Goal: Task Accomplishment & Management: Manage account settings

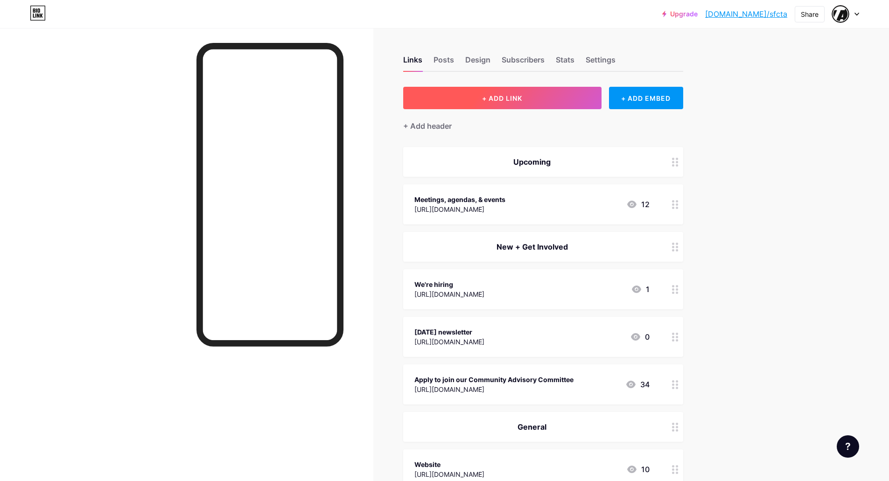
click at [561, 99] on button "+ ADD LINK" at bounding box center [502, 98] width 198 height 22
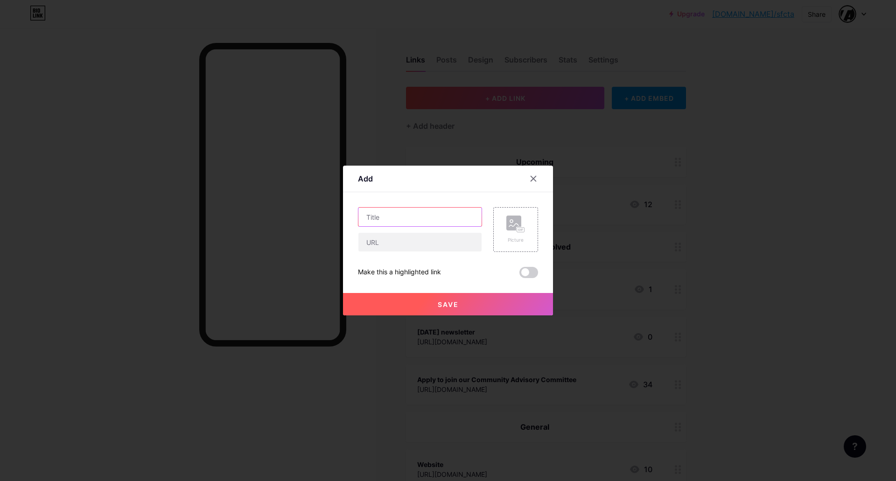
click at [399, 225] on input "text" at bounding box center [419, 217] width 123 height 19
type input "D2 Safety Study Survey"
click at [476, 242] on input "text" at bounding box center [419, 242] width 123 height 19
paste input "[URL][DOMAIN_NAME]"
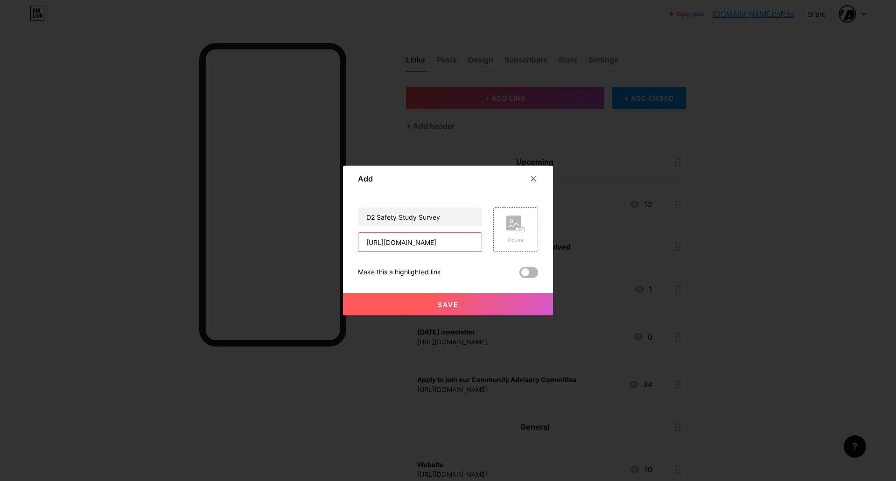
type input "[URL][DOMAIN_NAME]"
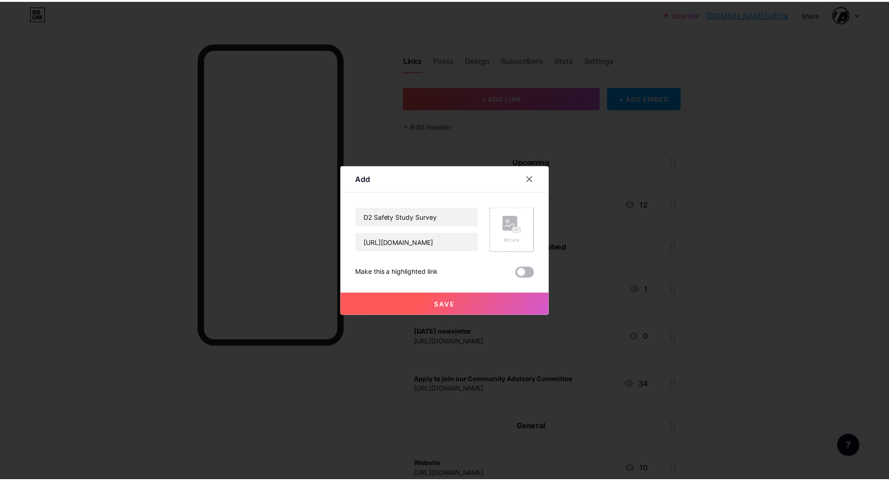
scroll to position [0, 0]
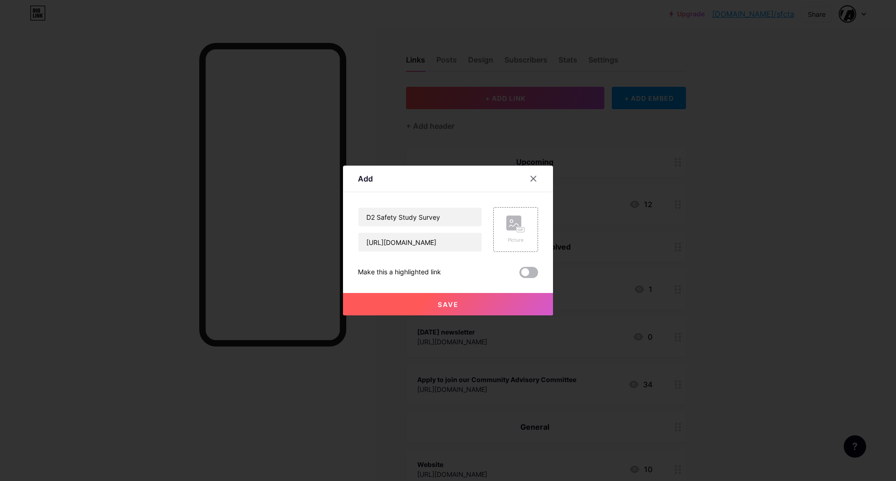
click at [534, 276] on span at bounding box center [529, 272] width 19 height 11
click at [520, 275] on input "checkbox" at bounding box center [520, 275] width 0 height 0
click at [529, 298] on button "Save" at bounding box center [448, 304] width 210 height 22
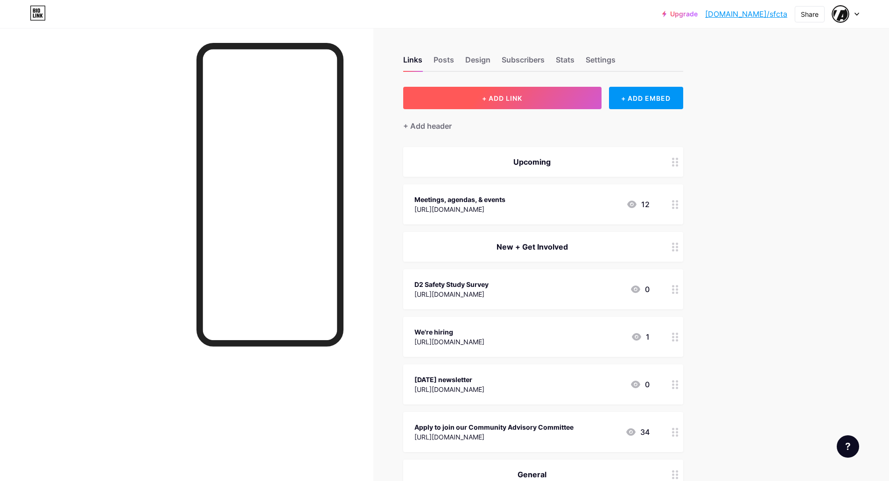
click at [568, 107] on button "+ ADD LINK" at bounding box center [502, 98] width 198 height 22
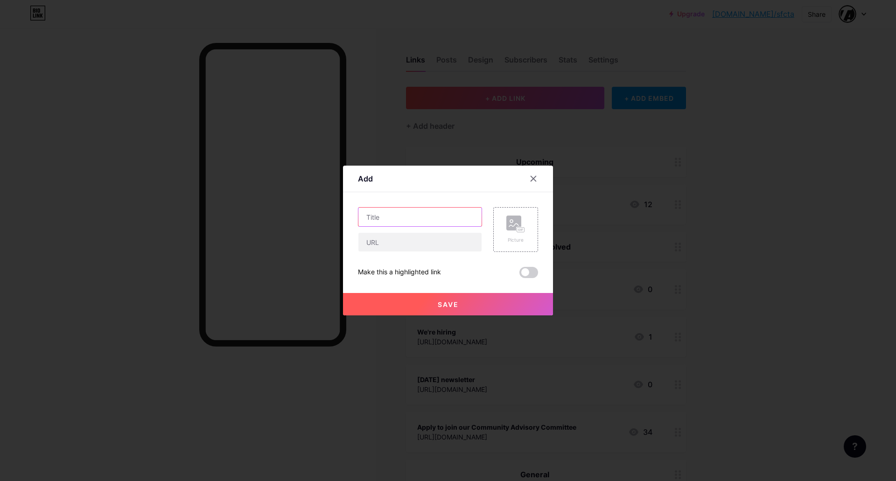
click at [445, 226] on input "text" at bounding box center [419, 217] width 123 height 19
paste input "Inner Sunset Transportation Study"
click at [454, 219] on input "Inner Sunset Transportation Study" at bounding box center [419, 217] width 123 height 19
paste input "Inner Sunset Transportation Study"
click at [468, 219] on input "Inner Sunset Transportation Study" at bounding box center [419, 217] width 123 height 19
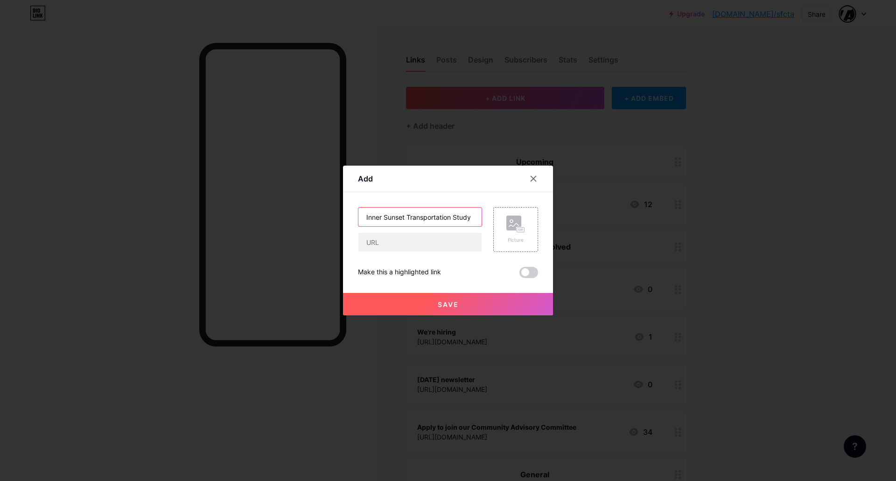
click at [473, 218] on input "Inner Sunset Transportation Study" at bounding box center [419, 217] width 123 height 19
type input "Inner Sunset Transportation Study Survey"
click at [436, 241] on input "text" at bounding box center [419, 242] width 123 height 19
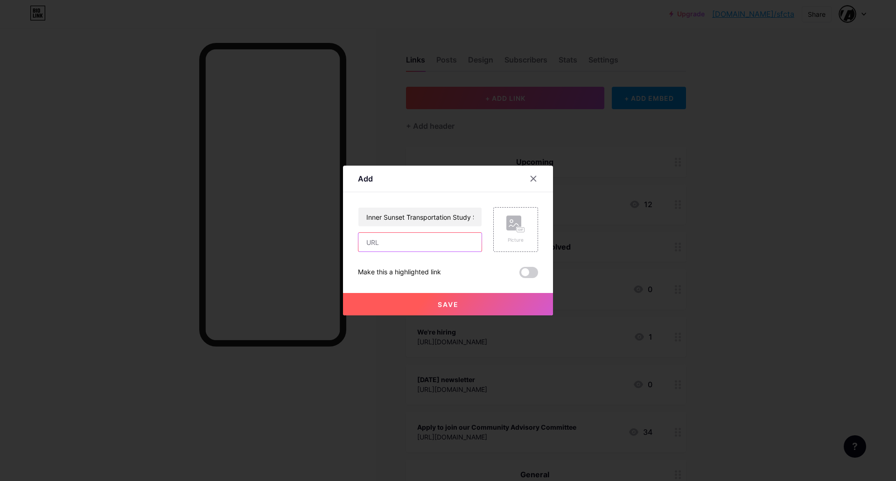
paste input "[URL][DOMAIN_NAME]"
type input "[URL][DOMAIN_NAME]"
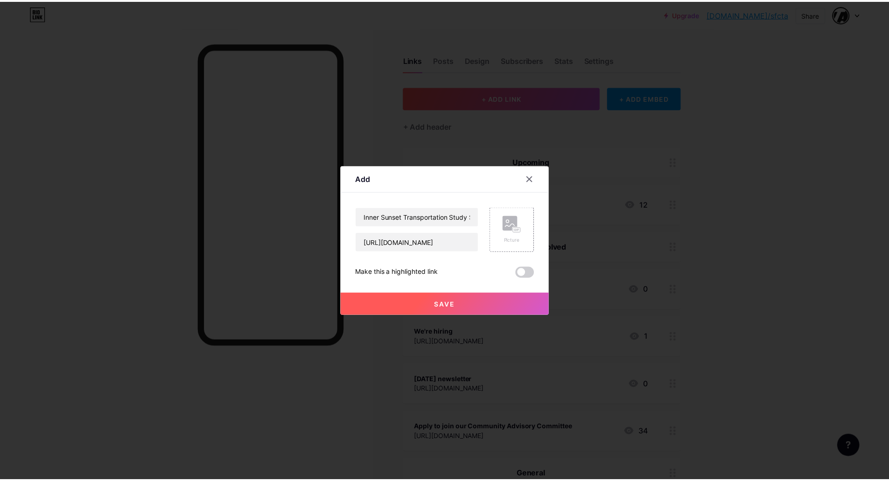
scroll to position [0, 0]
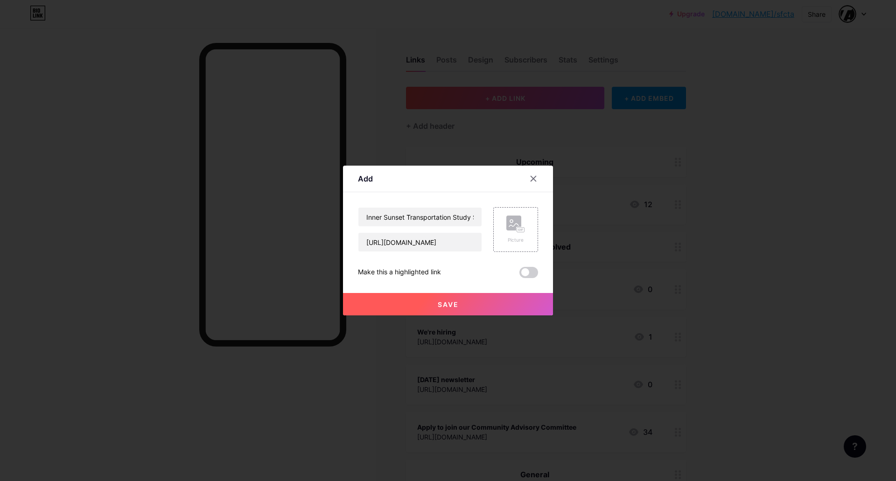
click at [530, 279] on div "Save" at bounding box center [448, 296] width 210 height 37
click at [529, 275] on span at bounding box center [529, 272] width 19 height 11
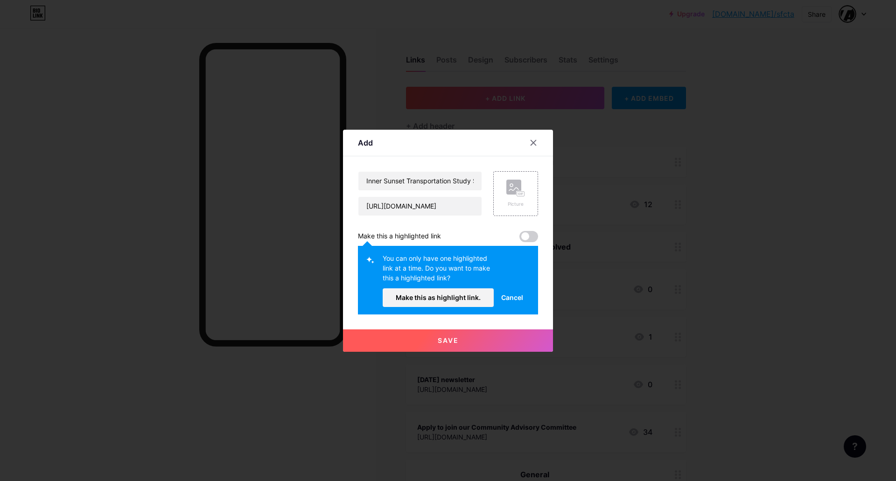
click at [505, 299] on span "Cancel" at bounding box center [512, 298] width 22 height 10
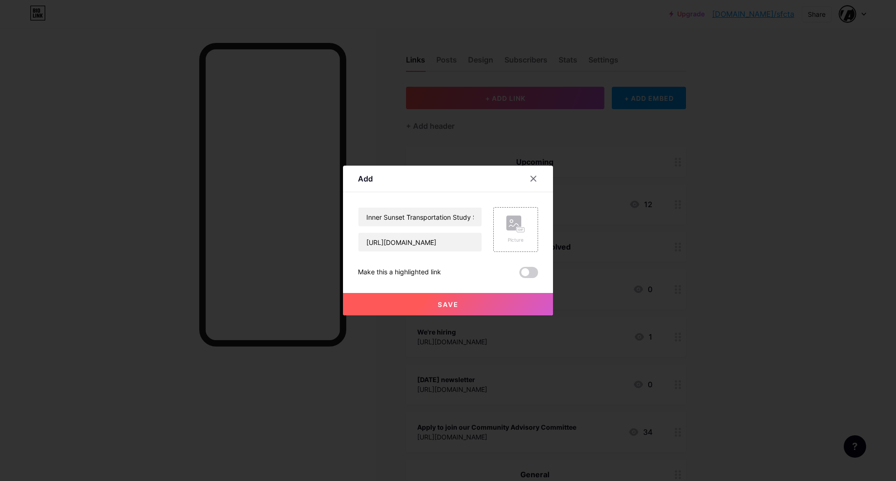
click at [491, 310] on button "Save" at bounding box center [448, 304] width 210 height 22
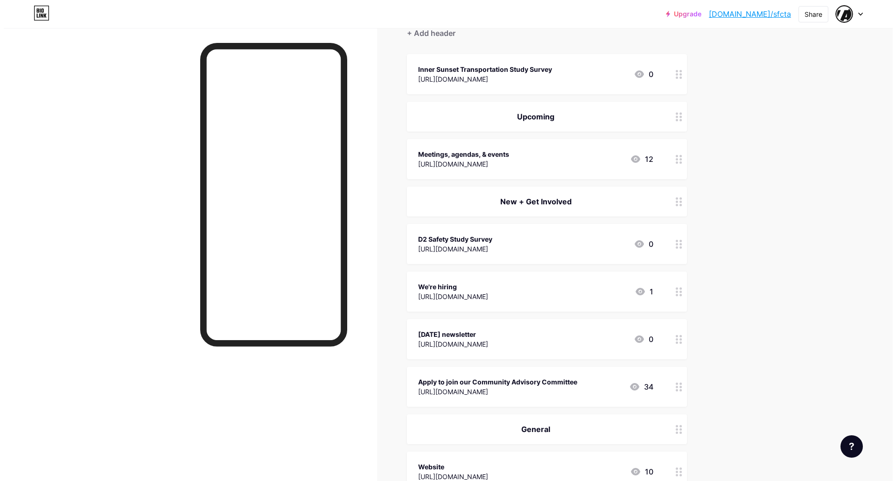
scroll to position [93, 0]
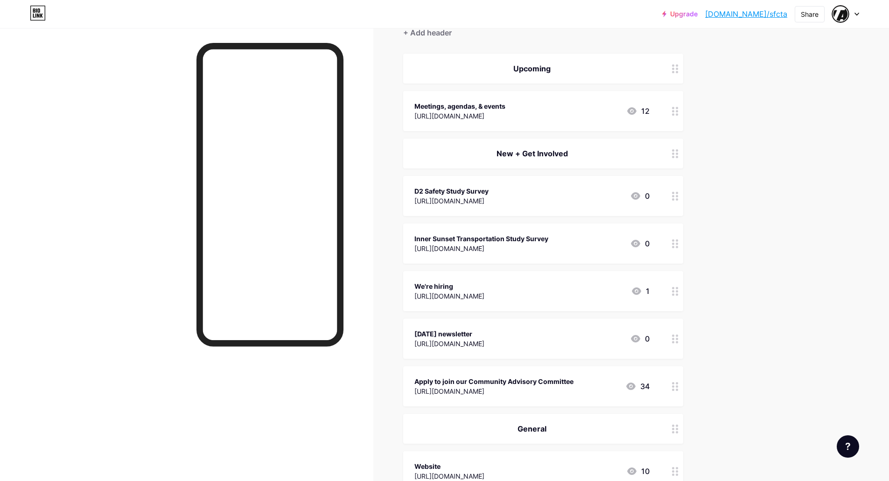
click at [678, 198] on circle at bounding box center [677, 199] width 2 height 2
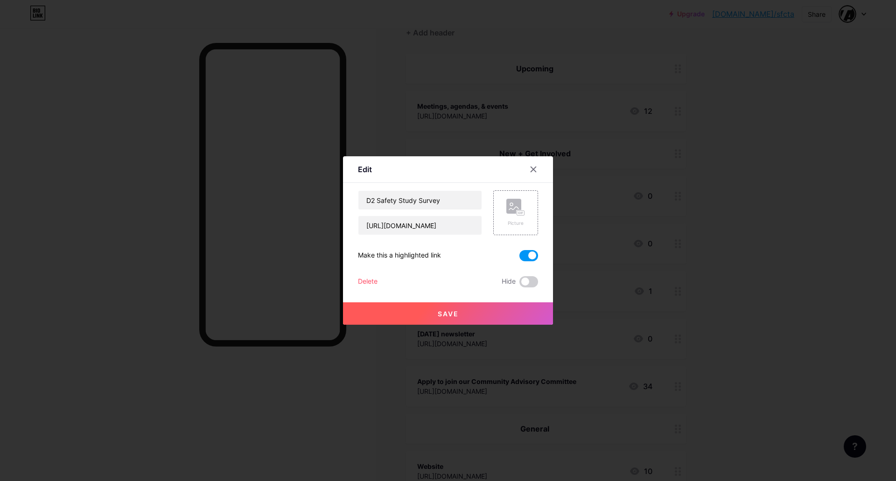
click at [529, 255] on span at bounding box center [529, 255] width 19 height 11
click at [520, 258] on input "checkbox" at bounding box center [520, 258] width 0 height 0
click at [524, 316] on button "Save" at bounding box center [448, 313] width 210 height 22
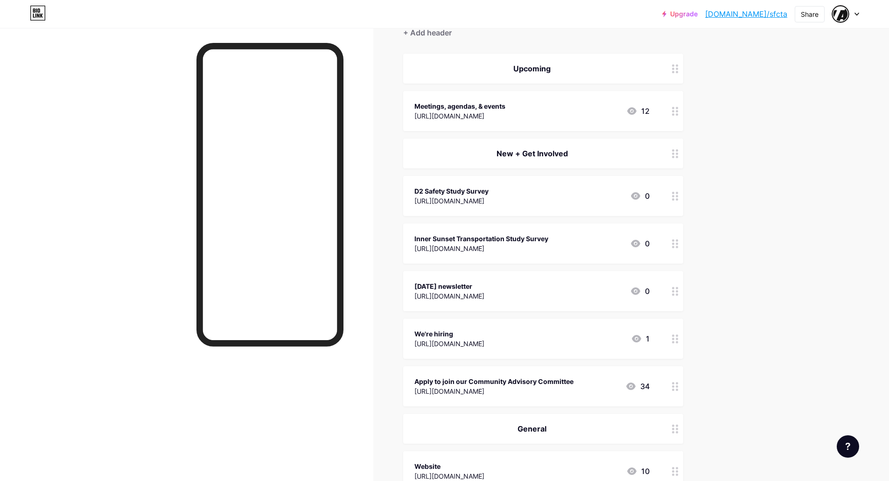
click at [669, 196] on div "D2 Safety Study Survey [URL][DOMAIN_NAME] 0" at bounding box center [543, 196] width 280 height 40
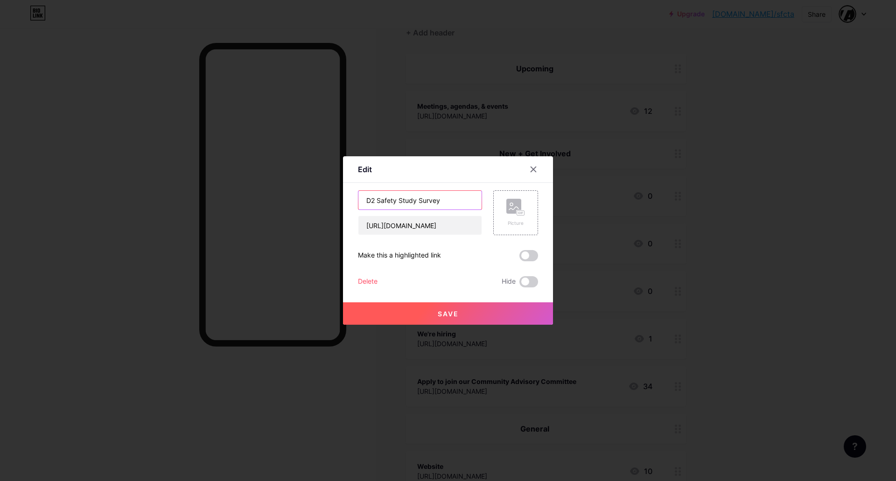
drag, startPoint x: 422, startPoint y: 201, endPoint x: 471, endPoint y: 198, distance: 48.6
click at [471, 198] on input "D2 Safety Study Survey" at bounding box center [419, 200] width 123 height 19
click at [450, 196] on input "D2 Safety Study Survey" at bounding box center [419, 200] width 123 height 19
click at [366, 201] on input "D2 Safety Study" at bounding box center [419, 200] width 123 height 19
paste input "Survey"
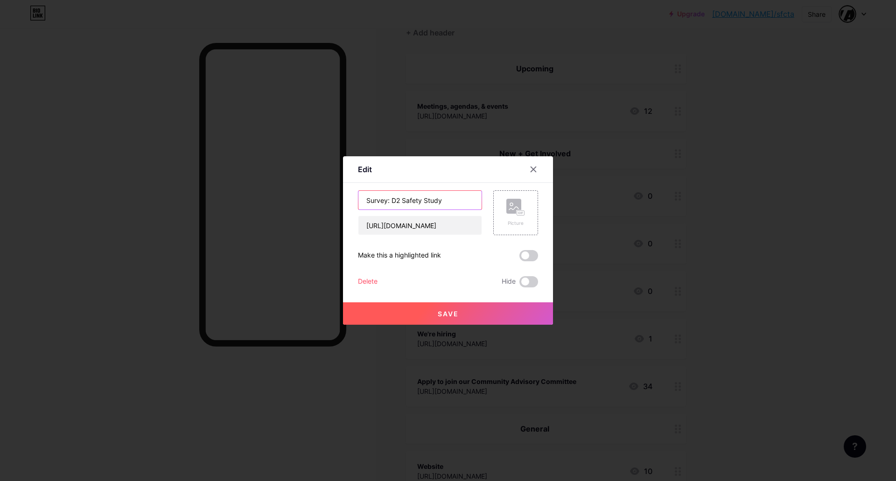
type input "Survey: D2 Safety Study"
click at [465, 316] on button "Save" at bounding box center [448, 313] width 210 height 22
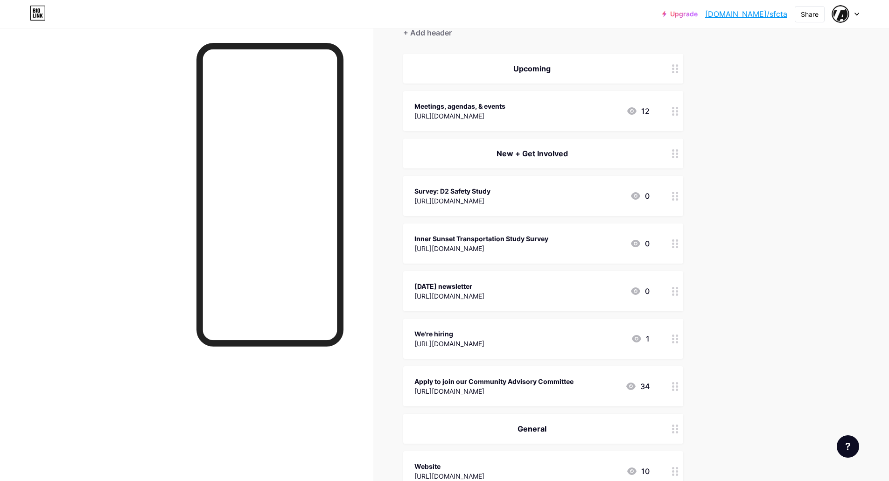
click at [679, 240] on icon at bounding box center [675, 243] width 7 height 9
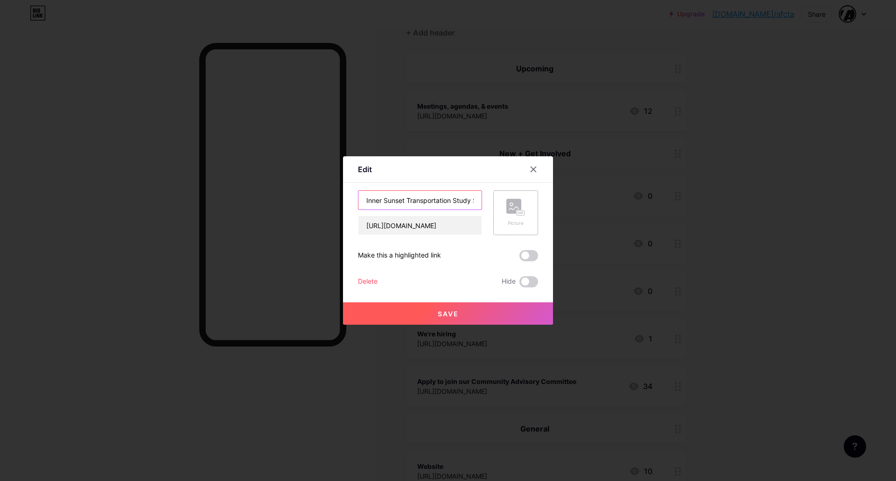
scroll to position [0, 22]
drag, startPoint x: 452, startPoint y: 198, endPoint x: 537, endPoint y: 199, distance: 85.0
click at [537, 199] on div "Inner Sunset Transportation Study Survey [URL][DOMAIN_NAME] Picture" at bounding box center [448, 212] width 180 height 45
click at [465, 197] on input "Inner Sunset Transportation Study Survey" at bounding box center [419, 200] width 123 height 19
drag, startPoint x: 453, startPoint y: 198, endPoint x: 471, endPoint y: 199, distance: 17.8
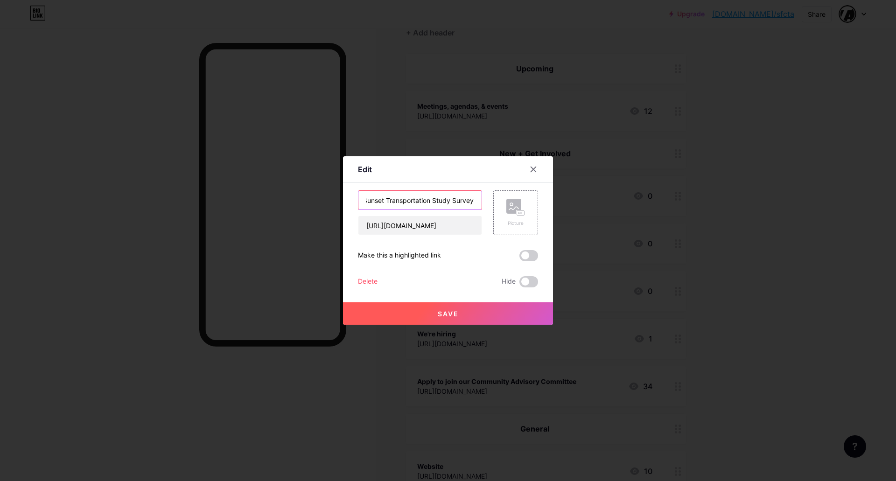
click at [510, 195] on div "Inner Sunset Transportation Study Survey [URL][DOMAIN_NAME] Picture" at bounding box center [448, 212] width 180 height 45
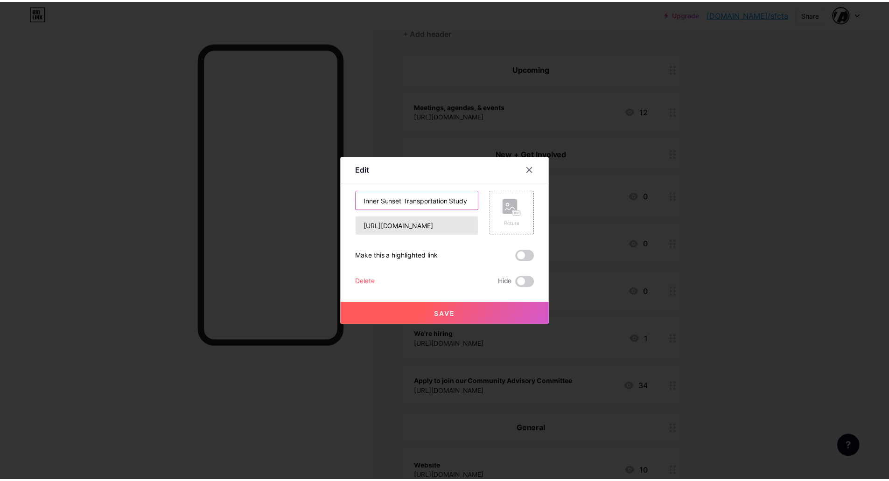
scroll to position [0, 0]
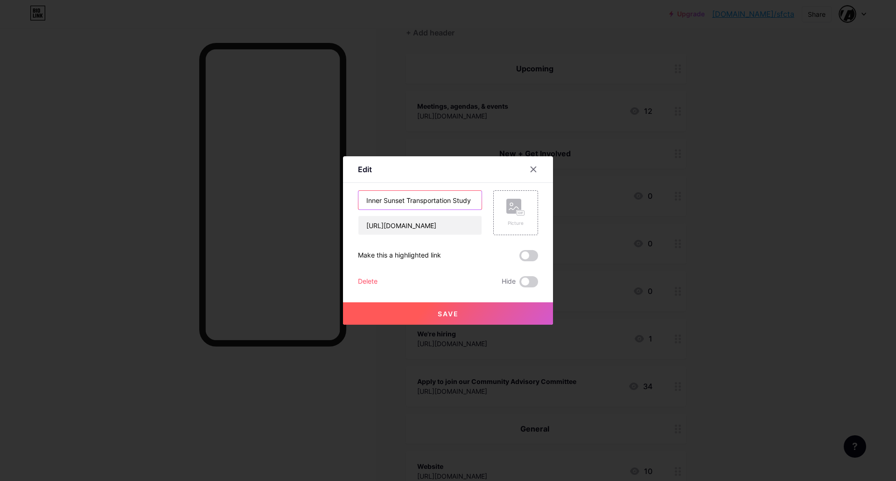
drag, startPoint x: 373, startPoint y: 204, endPoint x: 356, endPoint y: 204, distance: 17.3
click at [356, 204] on div "Edit Content YouTube Play YouTube video without leaving your page. ADD Vimeo Pl…" at bounding box center [448, 240] width 210 height 169
paste input "Survey"
type input "Survey: Inner Sunset Transportation Study"
click at [488, 314] on button "Save" at bounding box center [448, 313] width 210 height 22
